Goal: Communication & Community: Answer question/provide support

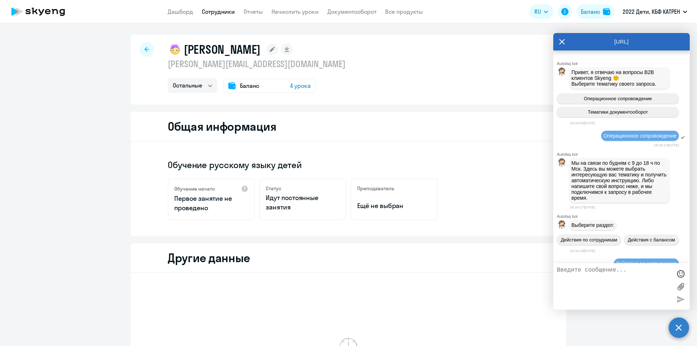
select select "others"
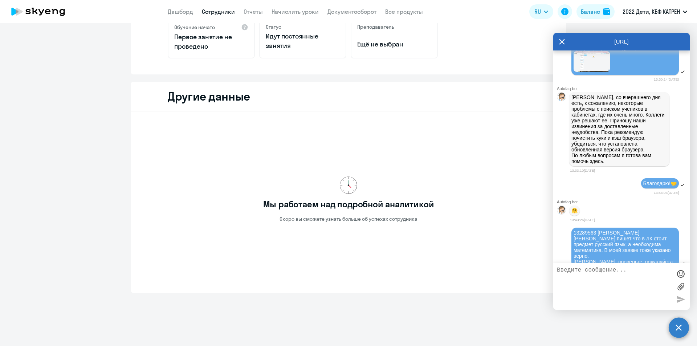
scroll to position [17724, 0]
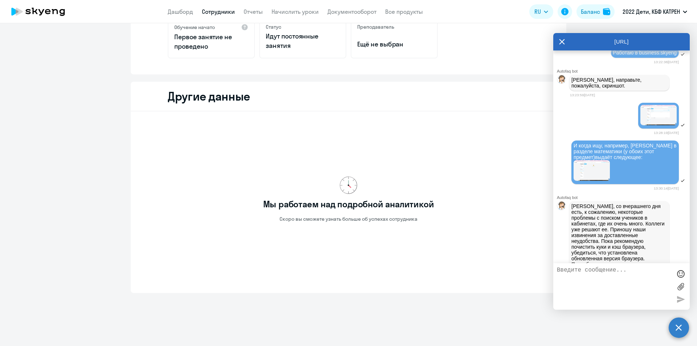
click at [635, 39] on div "[URL]" at bounding box center [621, 41] width 137 height 17
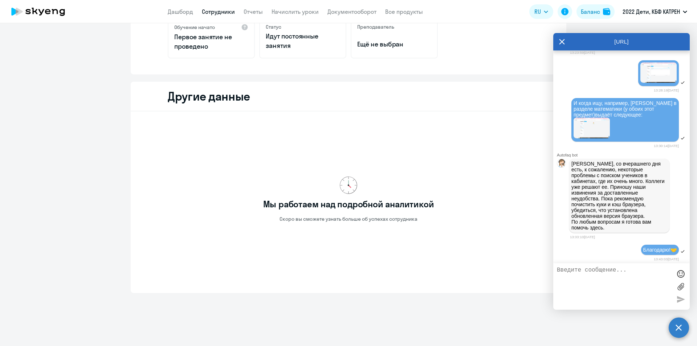
scroll to position [17833, 0]
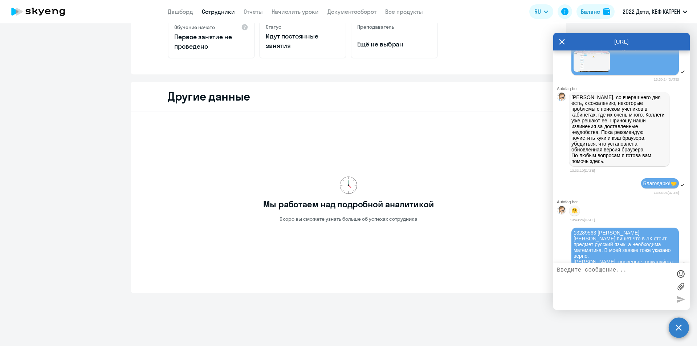
drag, startPoint x: 572, startPoint y: 214, endPoint x: 629, endPoint y: 234, distance: 60.2
copy p "Основная проблема была в ненадлежащем оборудовании для занятий на платформе. Из…"
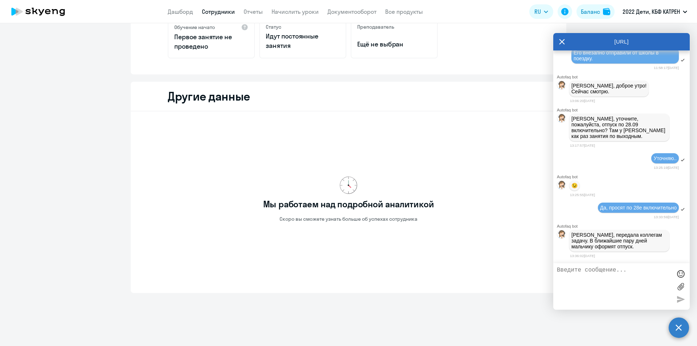
scroll to position [19721, 0]
click at [595, 274] on textarea at bounding box center [614, 286] width 115 height 39
drag, startPoint x: 598, startPoint y: 241, endPoint x: 614, endPoint y: 248, distance: 17.4
click at [614, 248] on p "[PERSON_NAME], передала коллегам задачу. В ближайшие пару дней мальчику оформят…" at bounding box center [620, 240] width 96 height 17
click at [573, 241] on p "[PERSON_NAME], передала коллегам задачу. В ближайшие пару дней мальчику оформят…" at bounding box center [620, 240] width 96 height 17
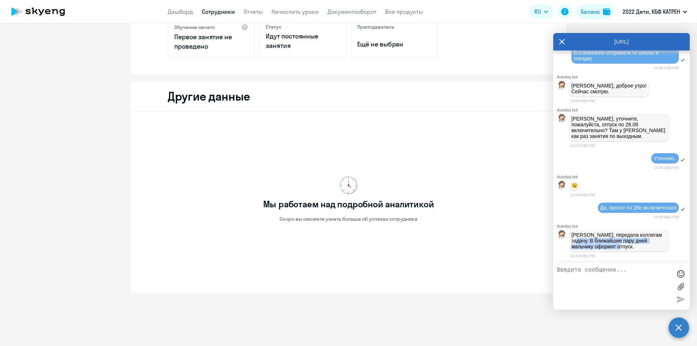
drag, startPoint x: 572, startPoint y: 241, endPoint x: 585, endPoint y: 209, distance: 35.1
click at [618, 246] on p "[PERSON_NAME], передала коллегам задачу. В ближайшие пару дней мальчику оформят…" at bounding box center [620, 240] width 96 height 17
copy p "В ближайшие пару дней мальчику оформят отпуск."
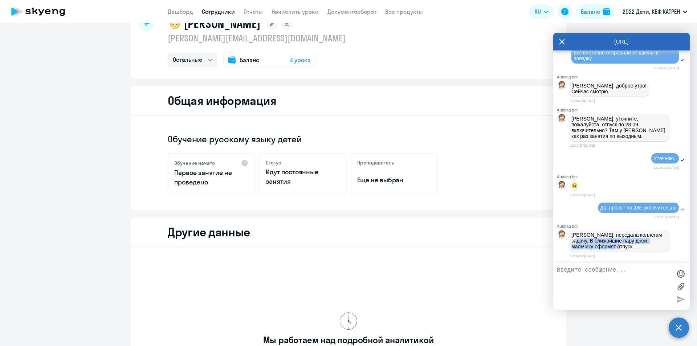
scroll to position [16, 0]
